Goal: Task Accomplishment & Management: Manage account settings

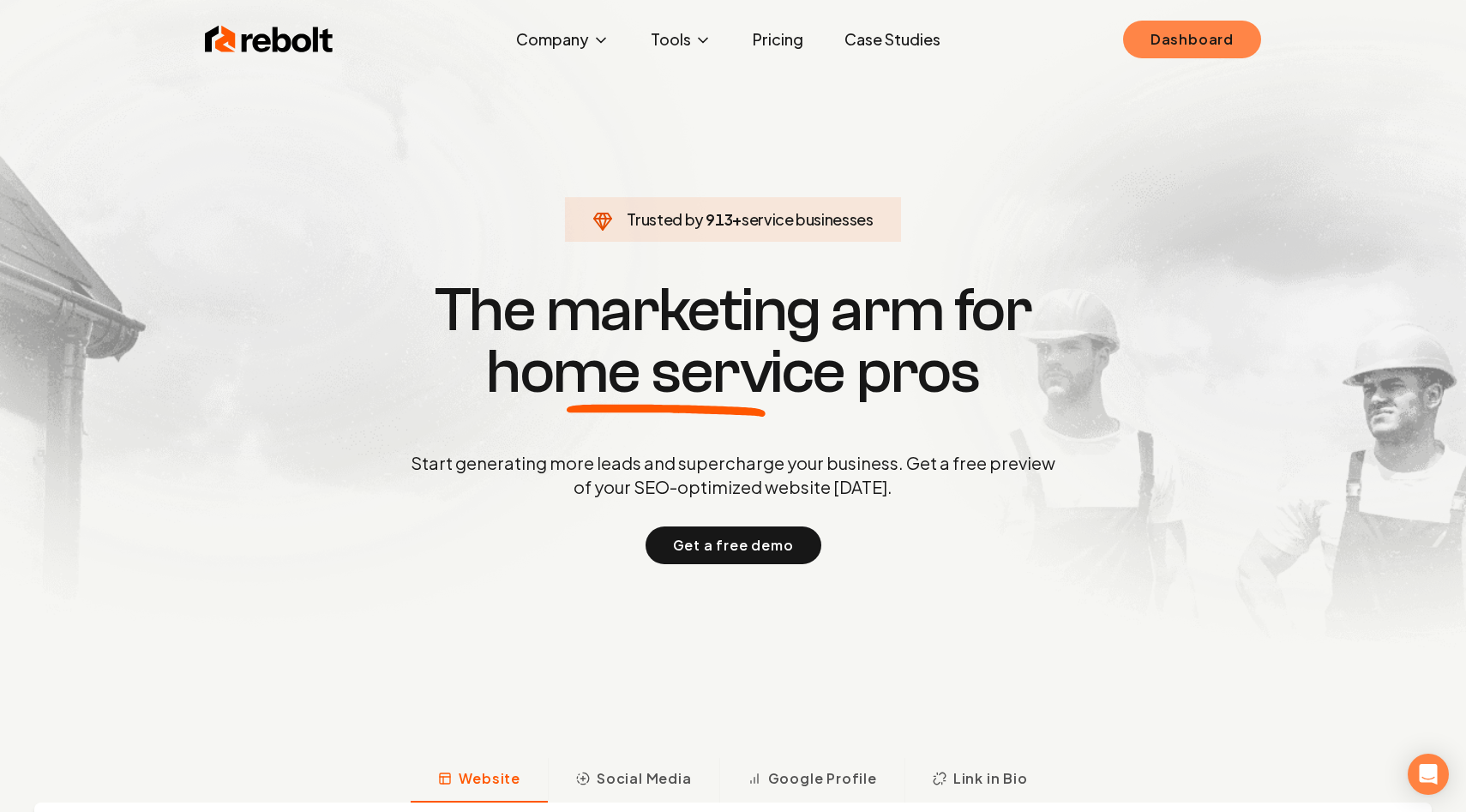
click at [1196, 53] on link "Dashboard" at bounding box center [1192, 39] width 138 height 38
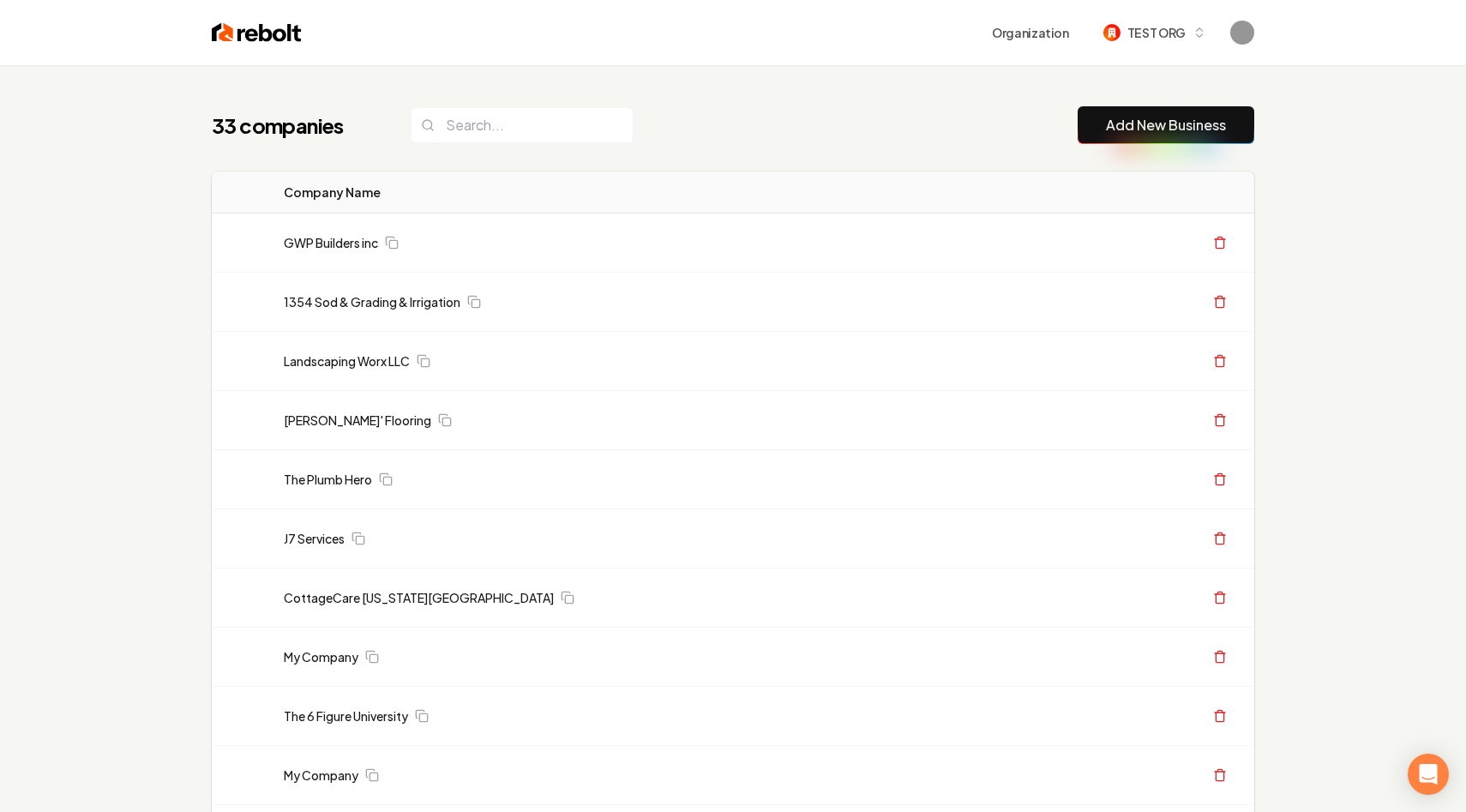
click at [512, 137] on input "search" at bounding box center [522, 125] width 223 height 36
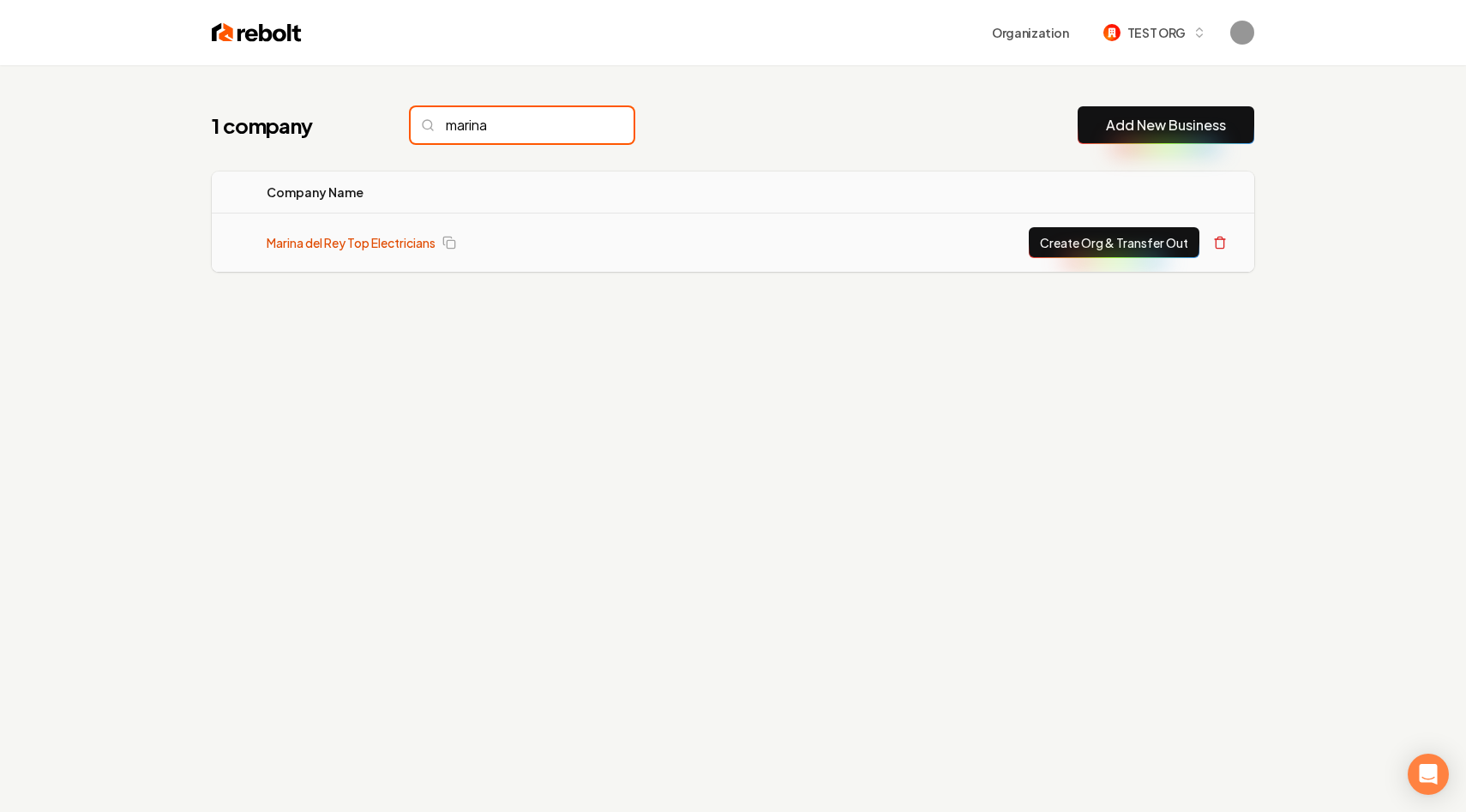
type input "marina"
click at [338, 247] on link "Marina del Rey Top Electricians" at bounding box center [351, 243] width 169 height 18
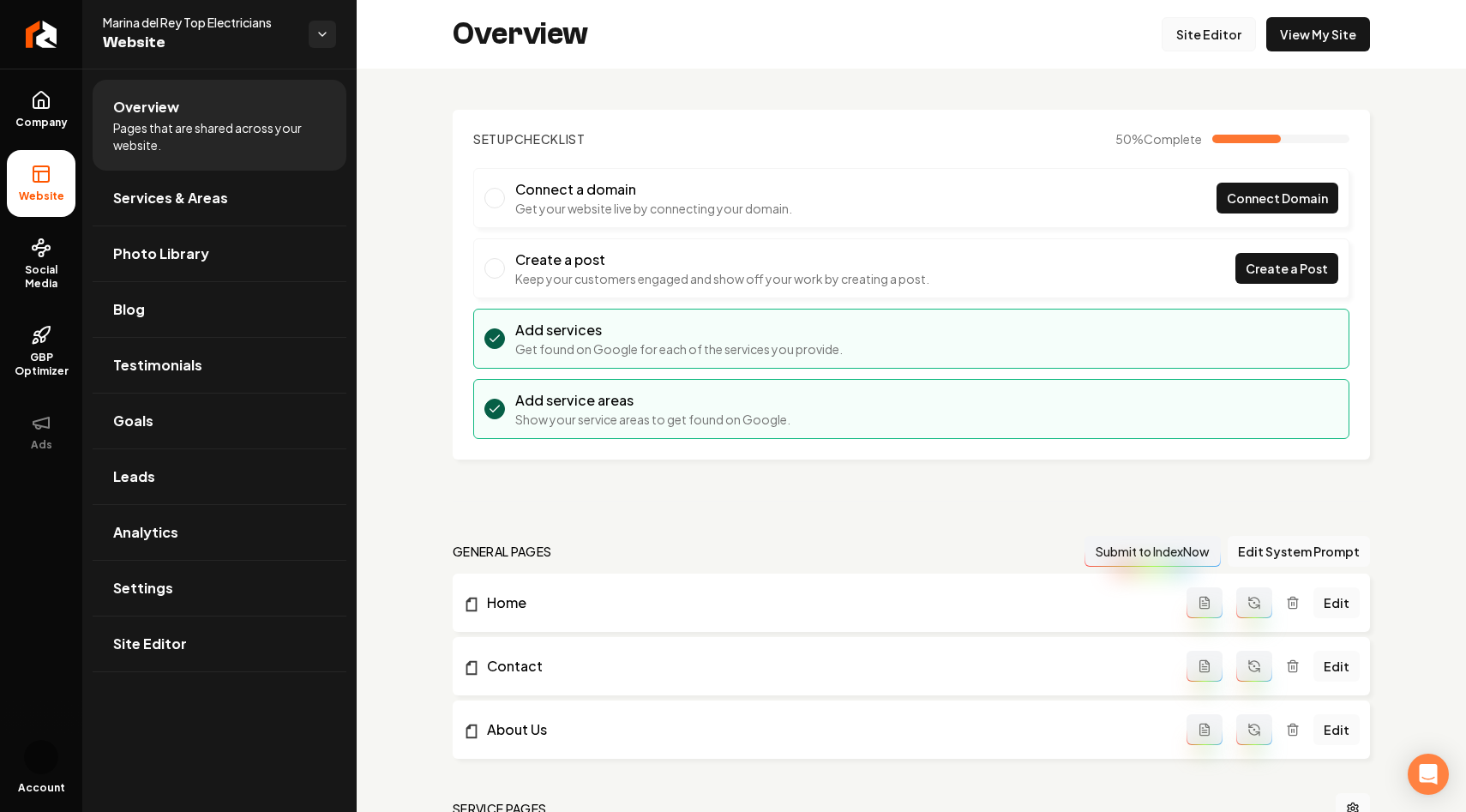
click at [1201, 37] on link "Site Editor" at bounding box center [1208, 34] width 94 height 34
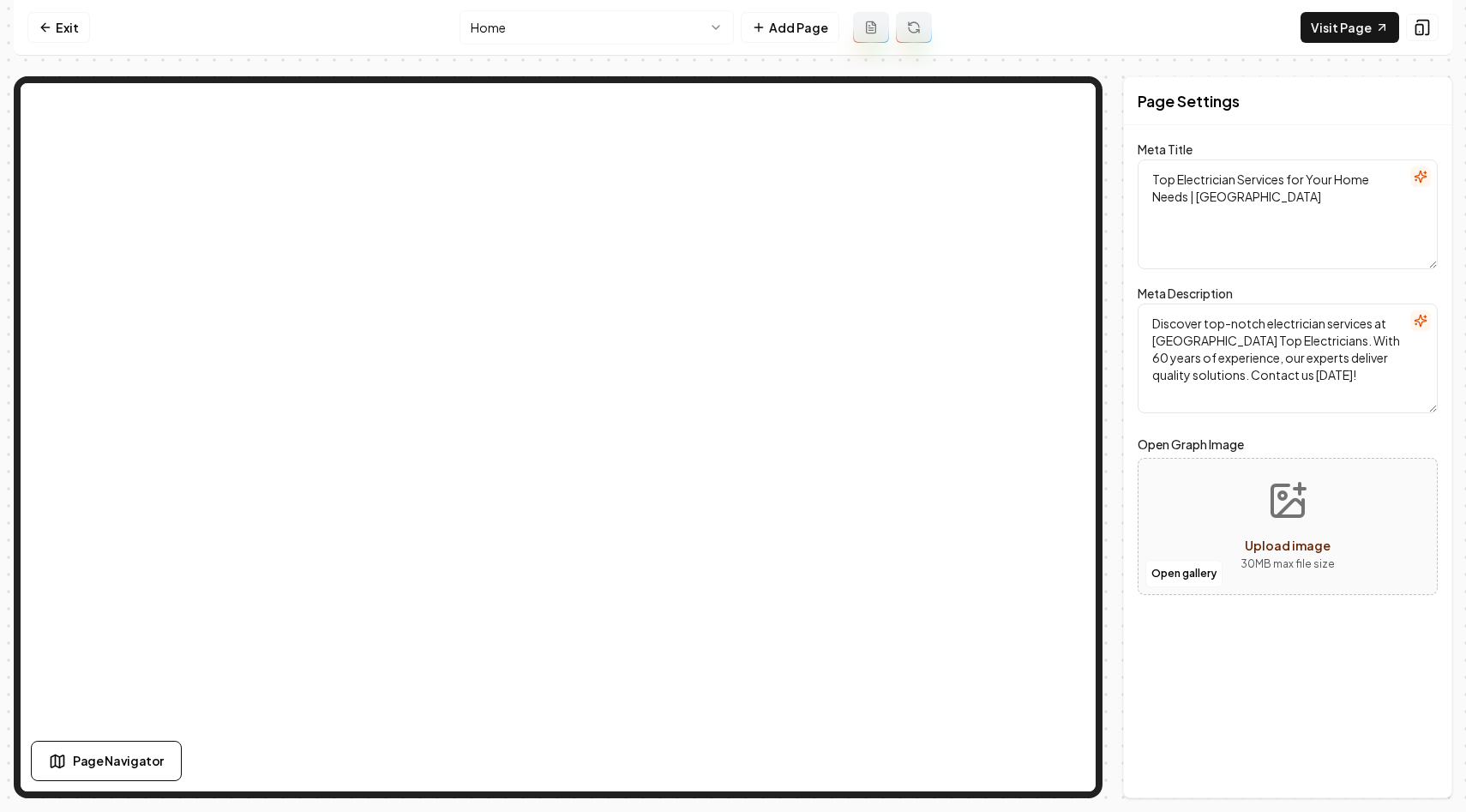
click at [663, 34] on html "Computer Required This feature is only available on a computer. Please switch t…" at bounding box center [733, 406] width 1466 height 812
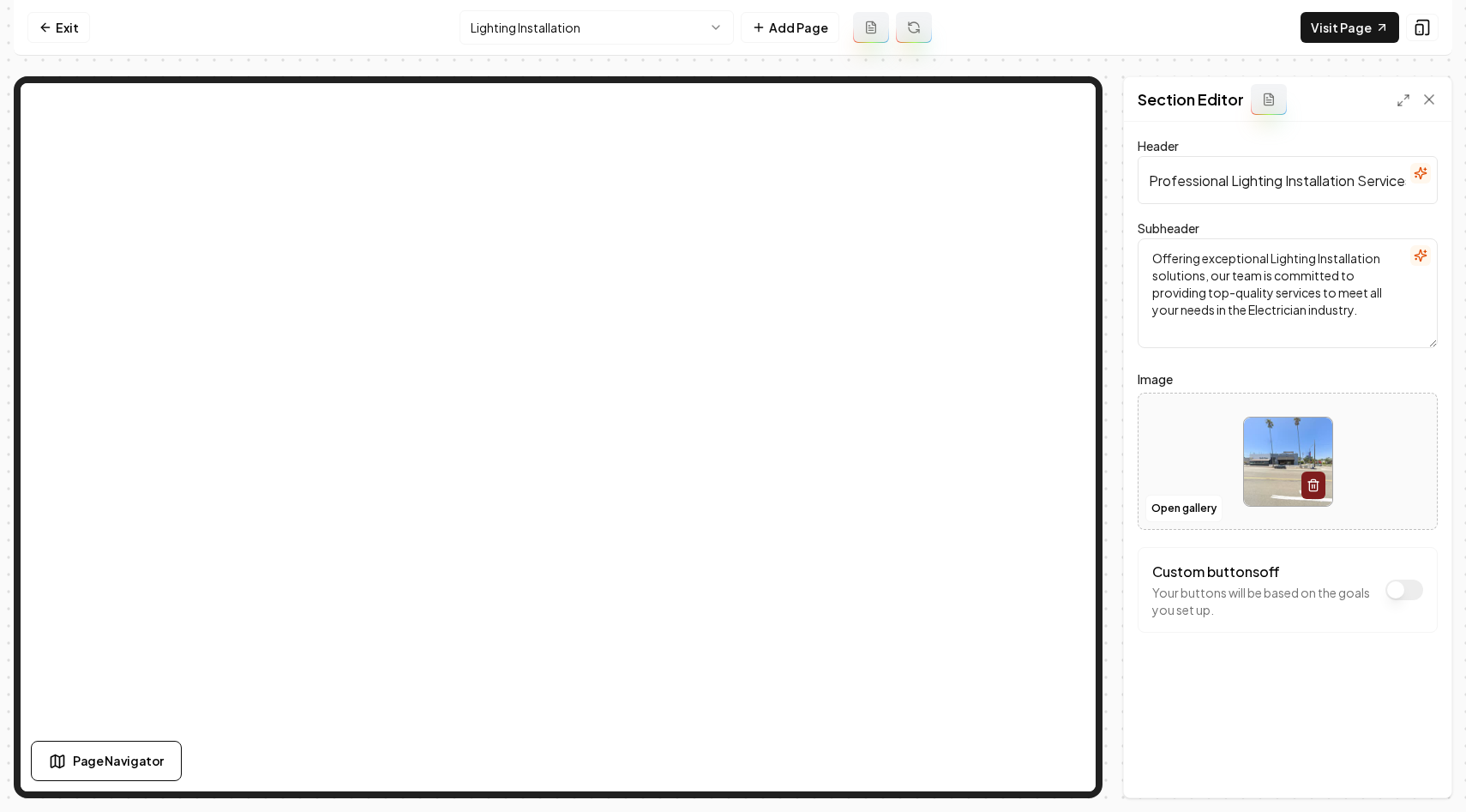
click at [1408, 588] on button "Custom buttons off" at bounding box center [1404, 589] width 38 height 20
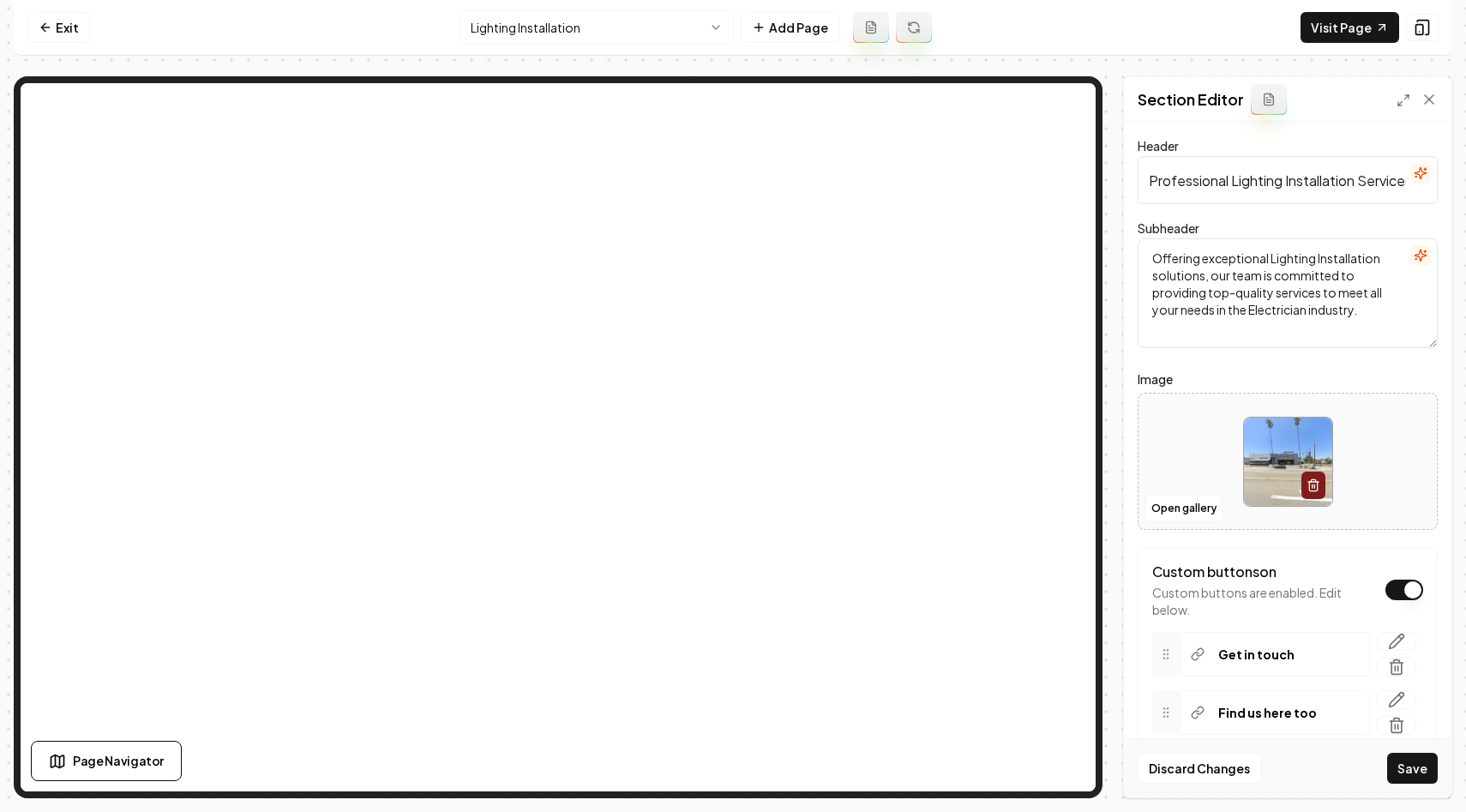
click at [1406, 594] on button "Custom buttons on" at bounding box center [1404, 589] width 38 height 20
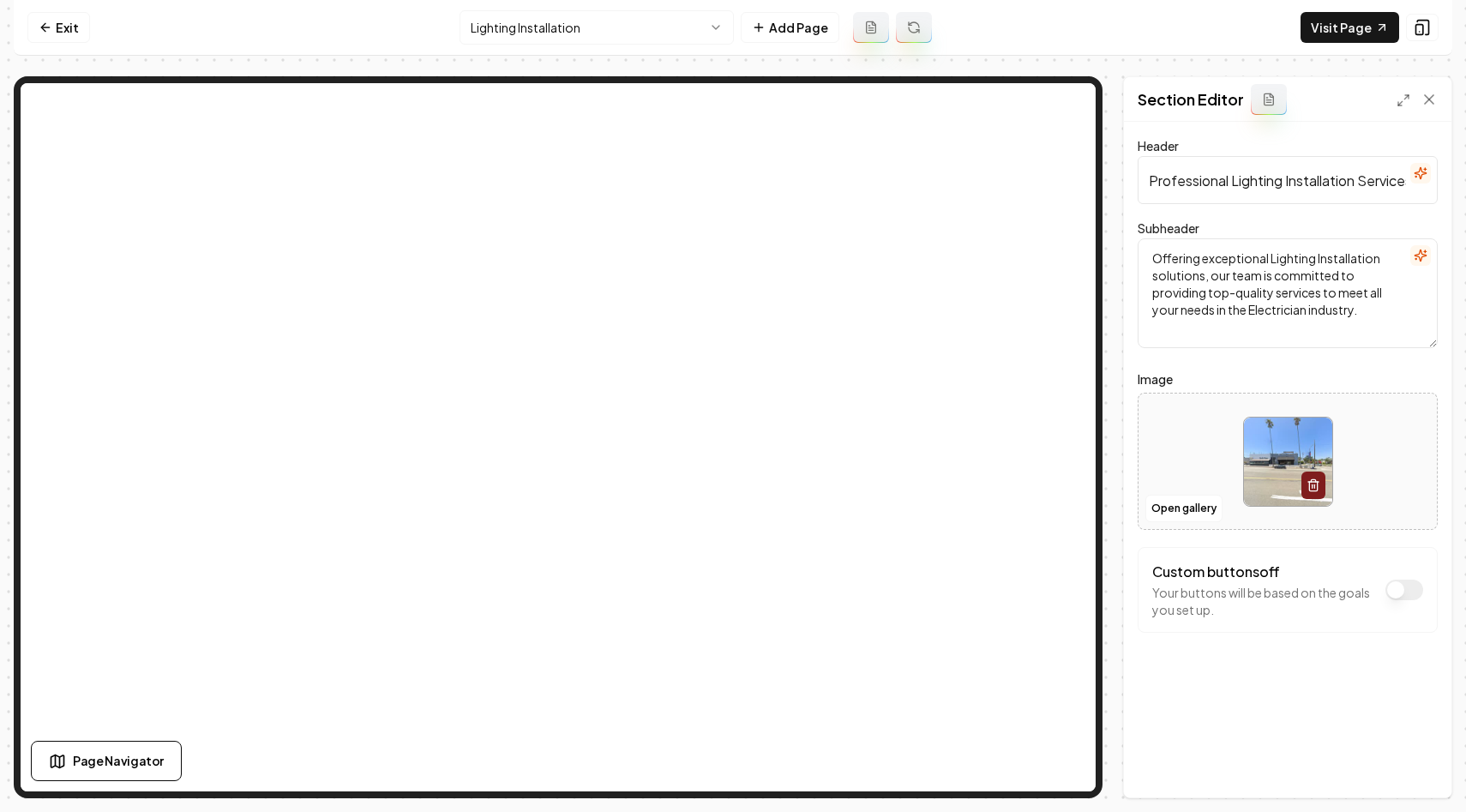
click at [1406, 594] on button "Custom buttons off" at bounding box center [1404, 589] width 38 height 20
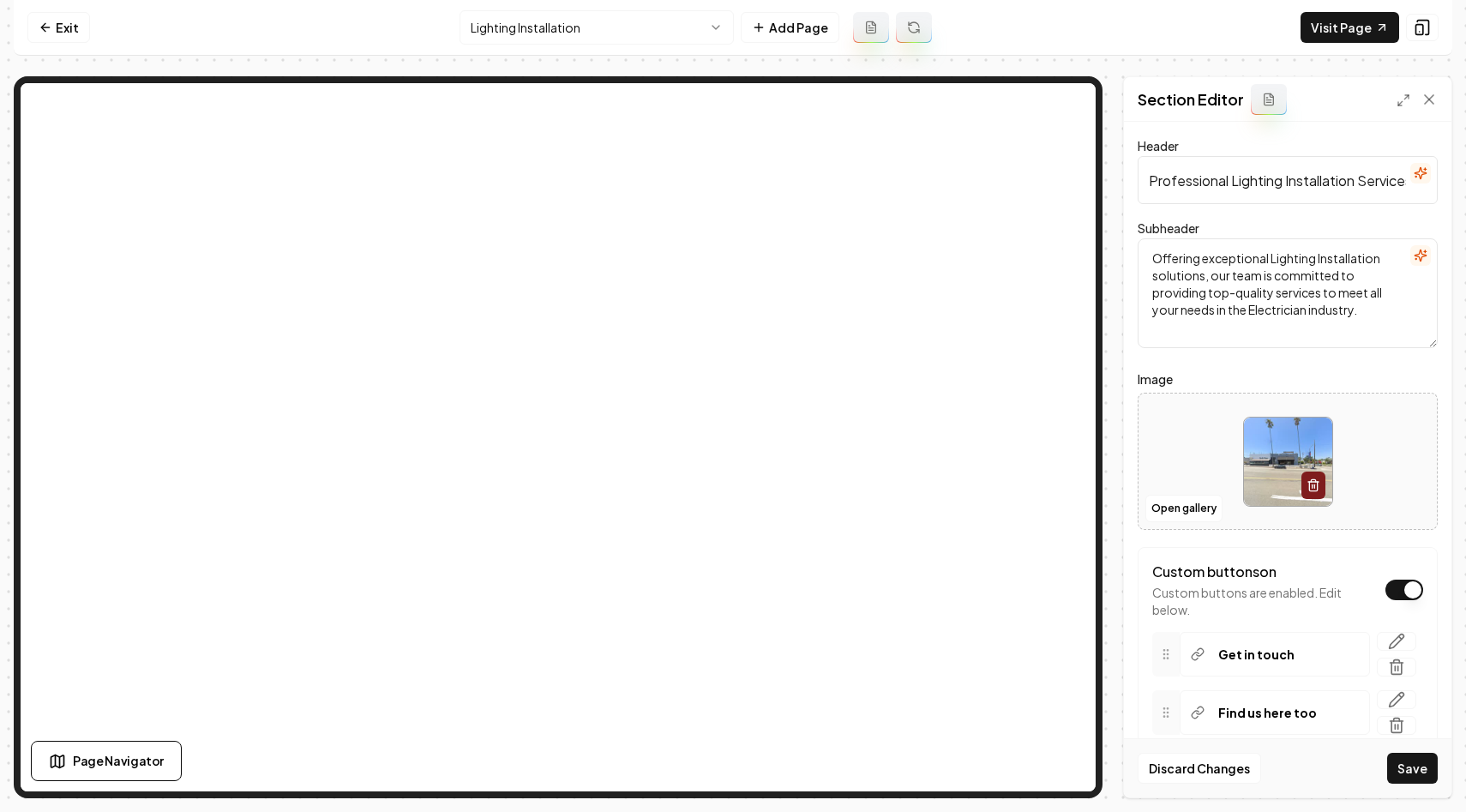
click at [1397, 586] on button "Custom buttons on" at bounding box center [1404, 589] width 38 height 20
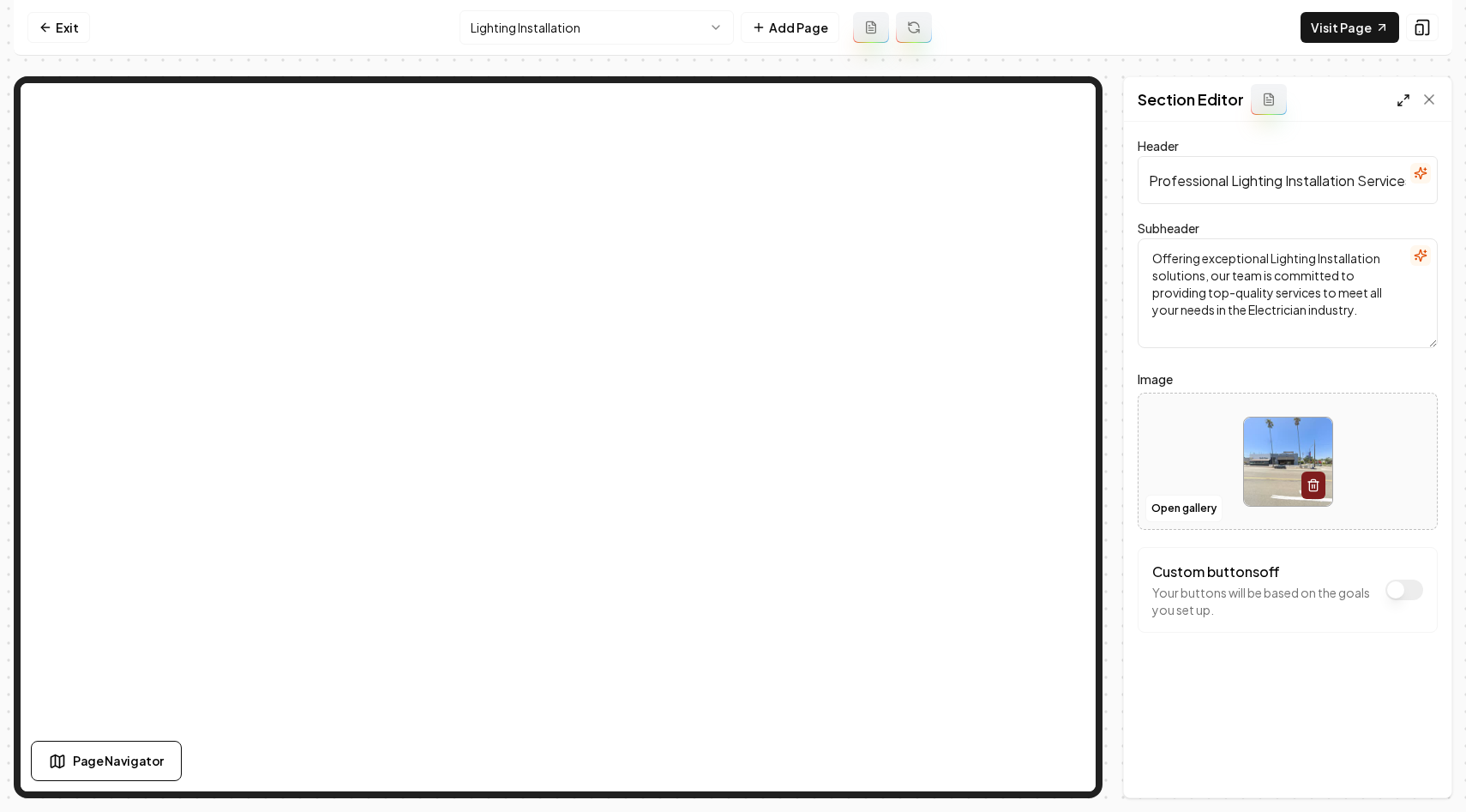
click at [1399, 101] on icon at bounding box center [1404, 100] width 14 height 14
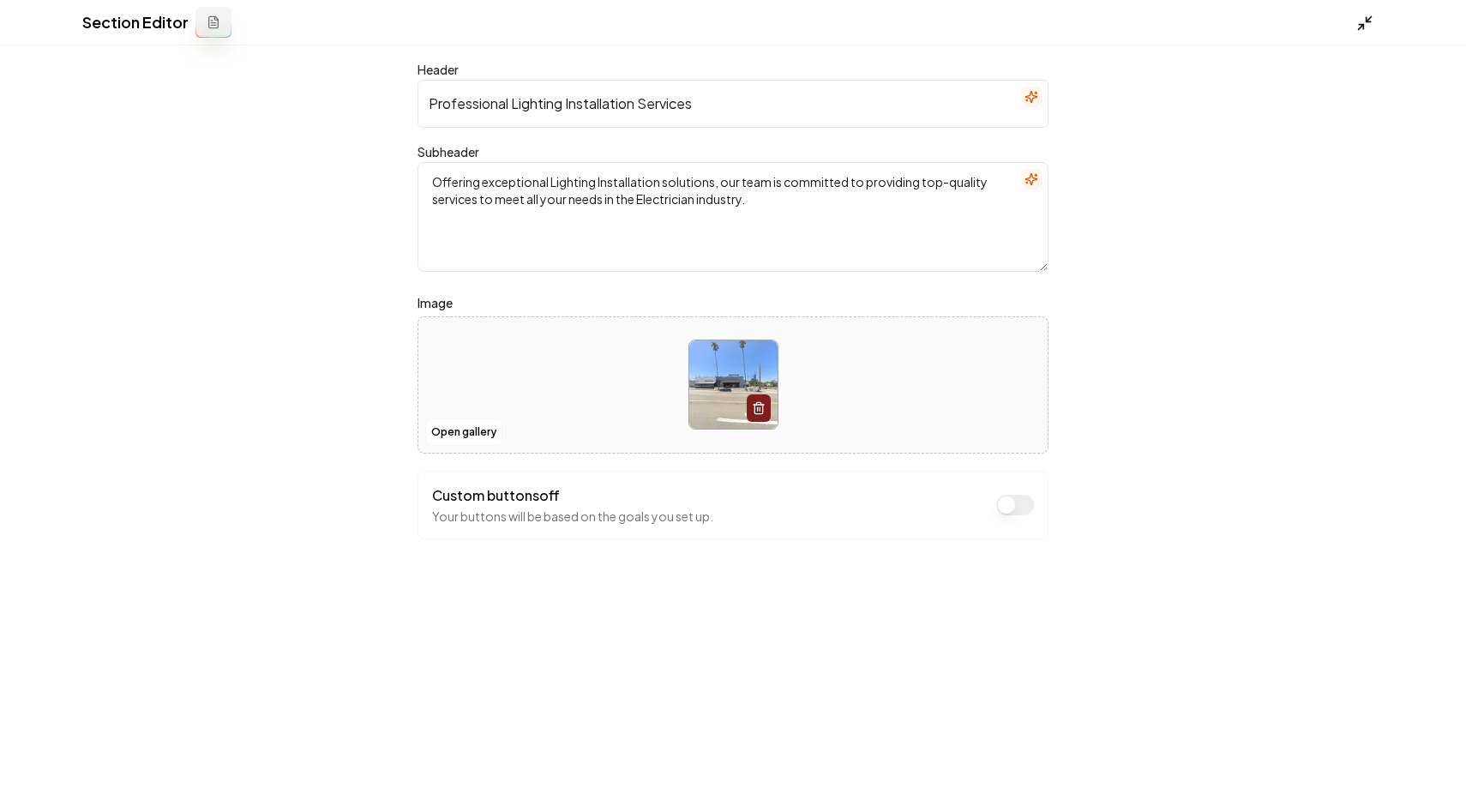
click at [1367, 20] on line at bounding box center [1369, 19] width 5 height 5
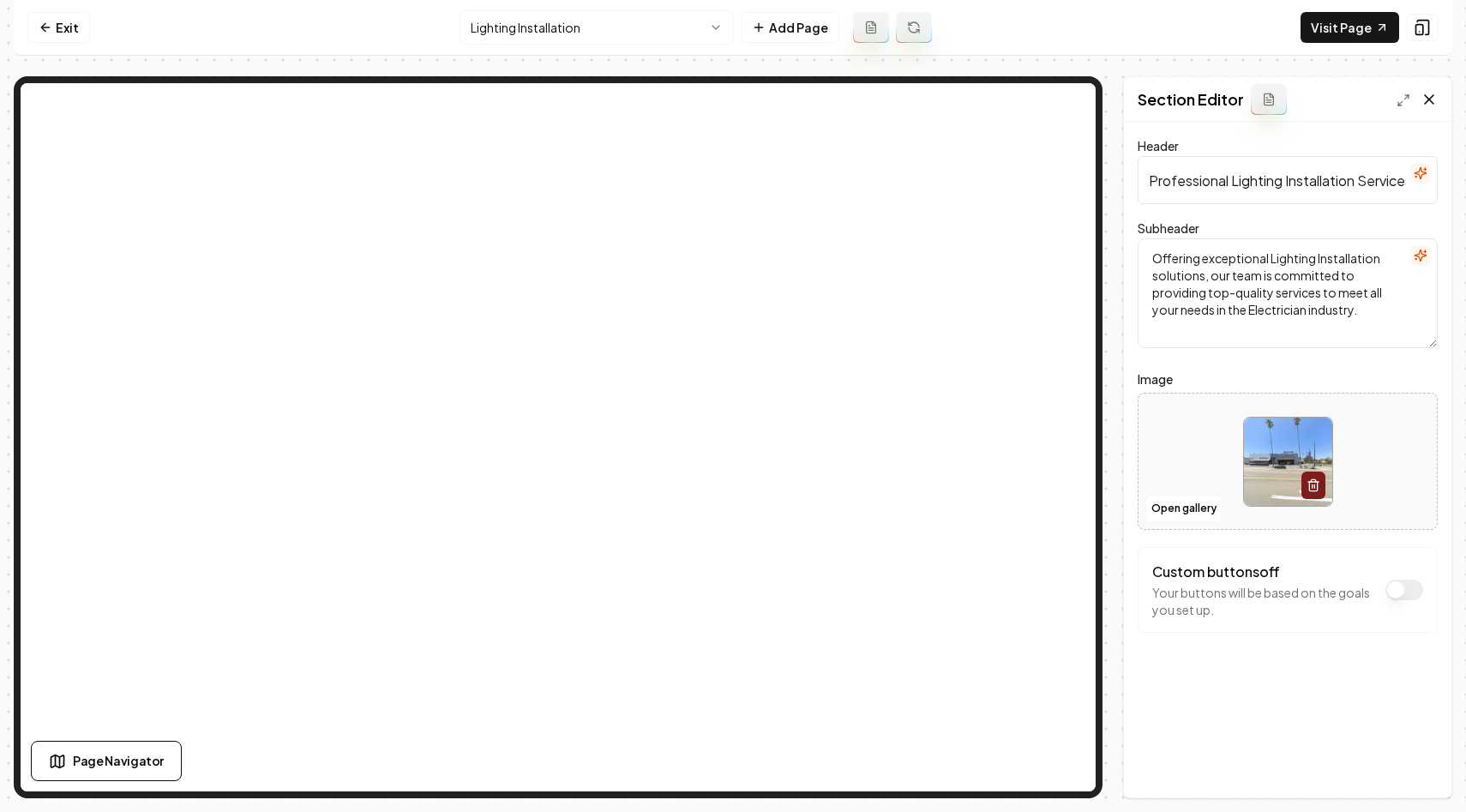
click at [1427, 93] on icon at bounding box center [1429, 99] width 18 height 18
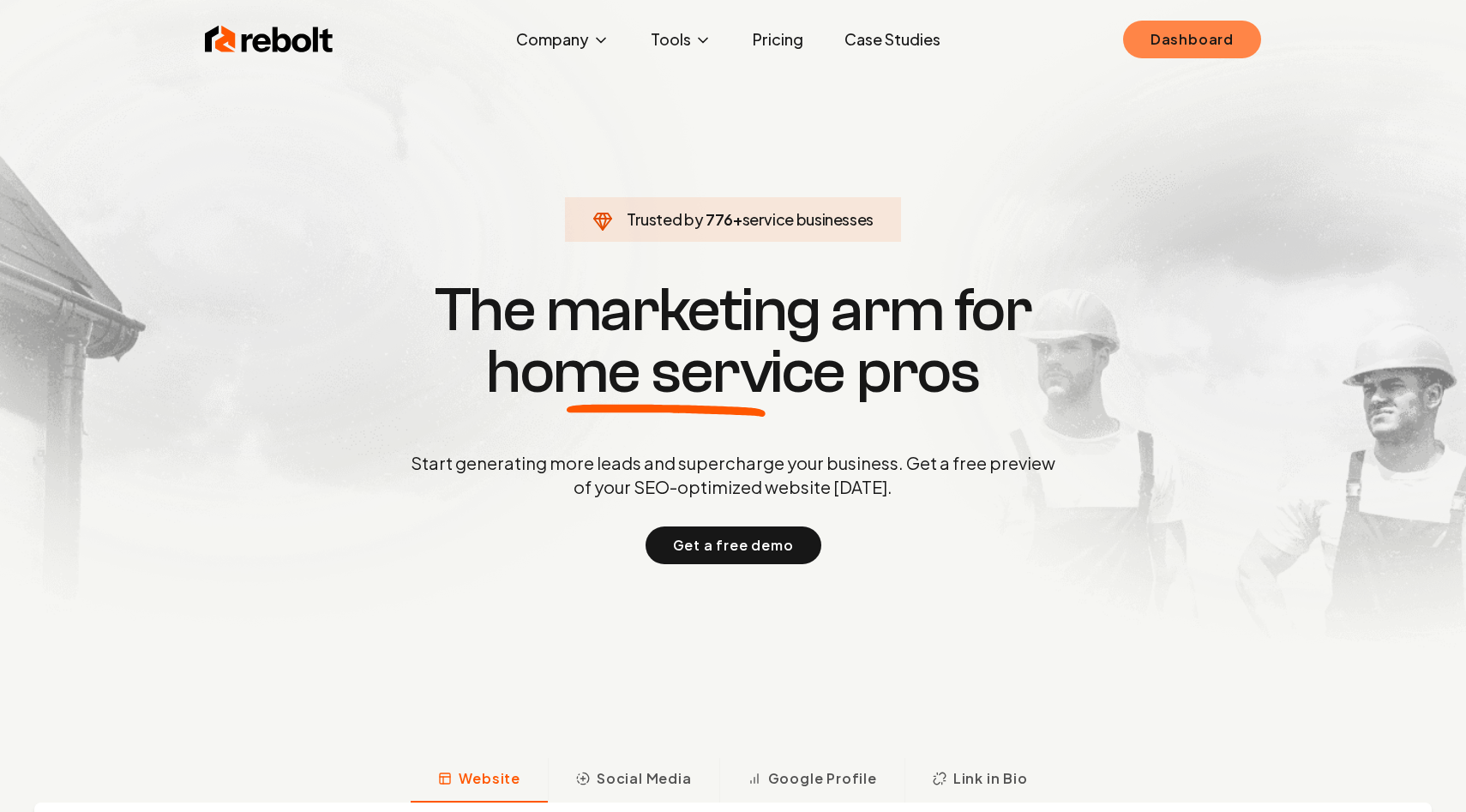
click at [1157, 48] on link "Dashboard" at bounding box center [1192, 39] width 138 height 38
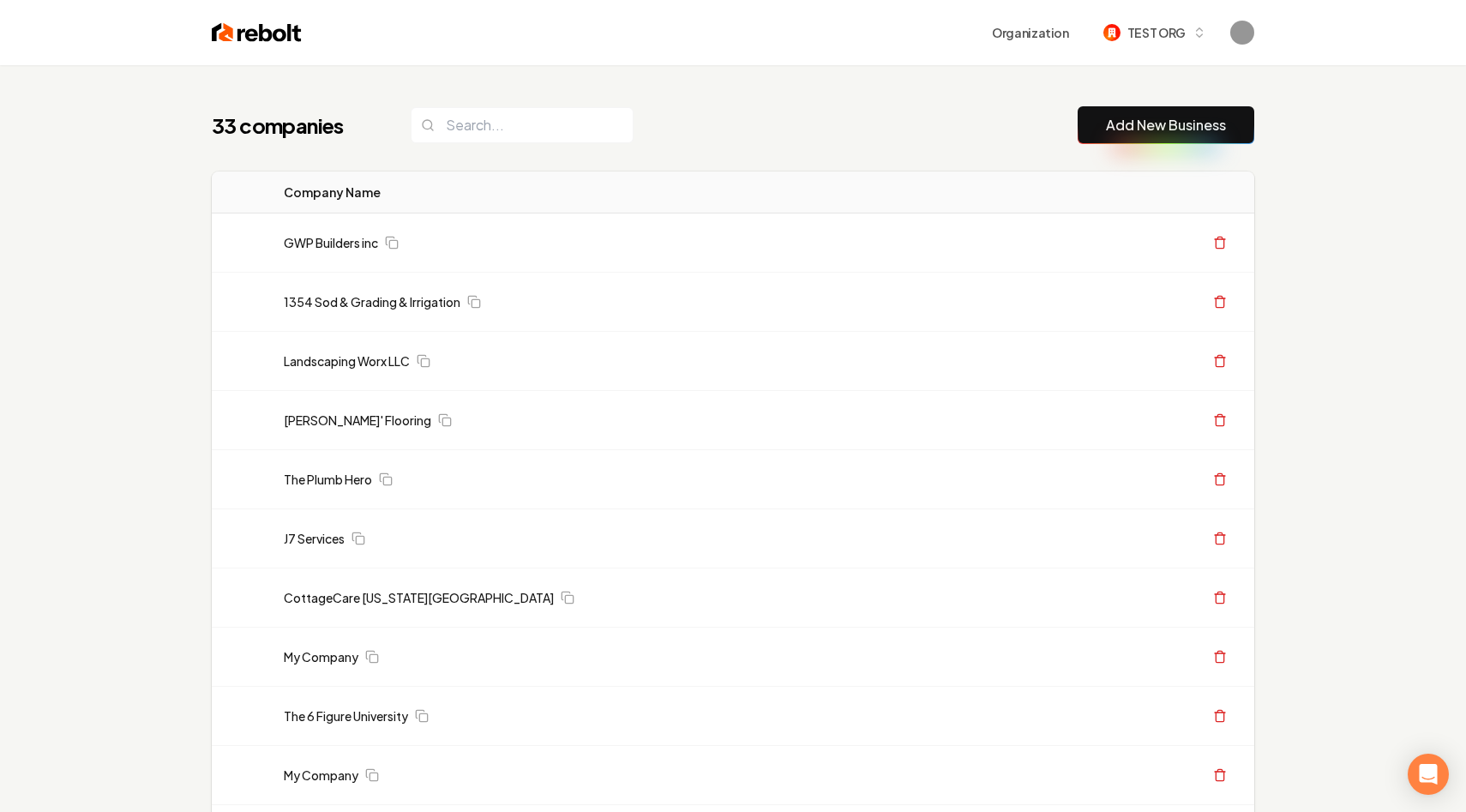
click at [470, 127] on input "search" at bounding box center [522, 125] width 223 height 36
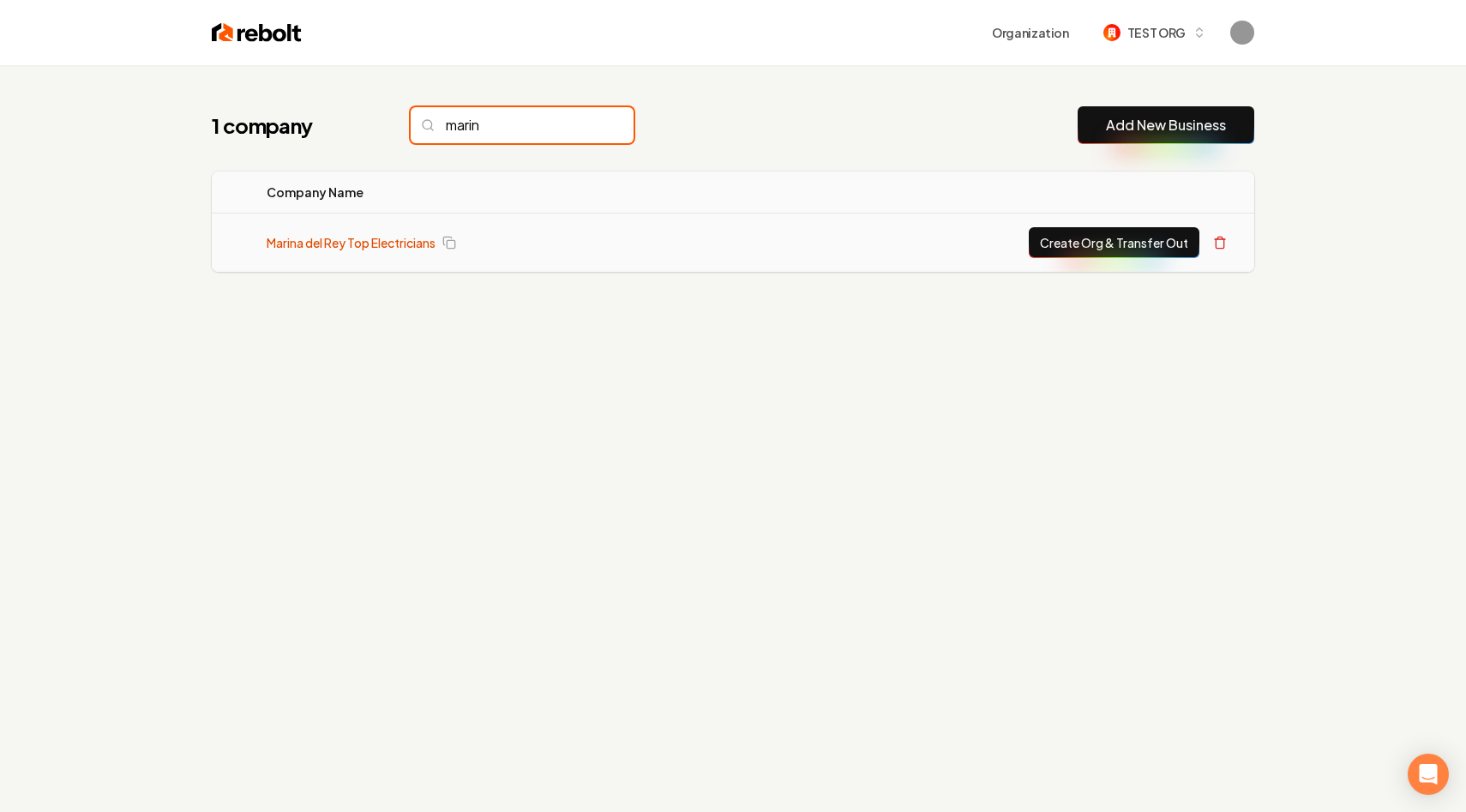
type input "marin"
click at [366, 244] on link "Marina del Rey Top Electricians" at bounding box center [351, 243] width 169 height 18
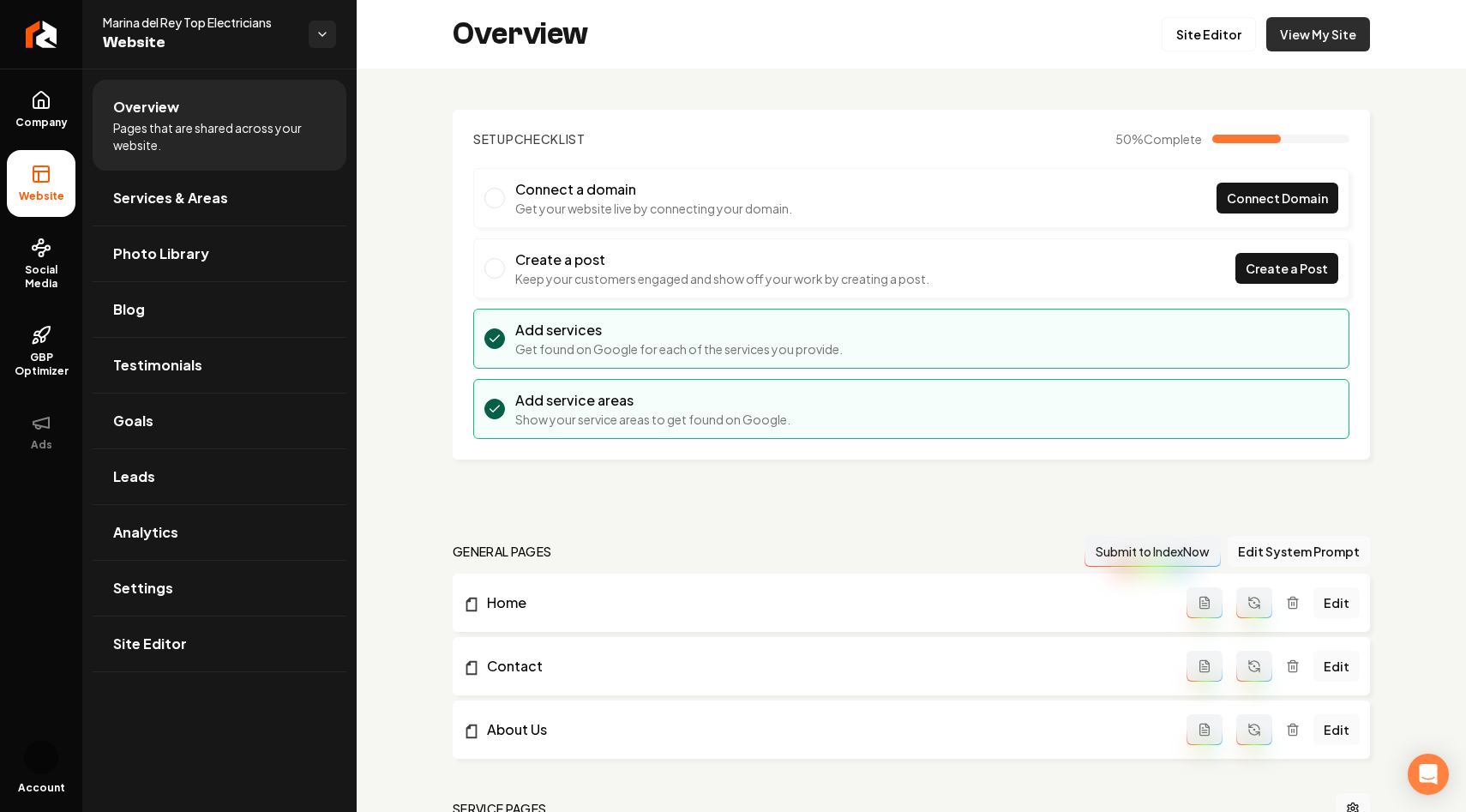
click at [1314, 40] on link "View My Site" at bounding box center [1318, 34] width 104 height 34
click at [388, 364] on div "Setup Checklist 50 % Complete Connect a domain Get your website live by connect…" at bounding box center [911, 816] width 1109 height 1494
click at [766, 485] on div "Setup Checklist 50 % Complete Connect a domain Get your website live by connect…" at bounding box center [911, 816] width 1109 height 1494
click at [1317, 36] on link "View My Site" at bounding box center [1318, 34] width 104 height 34
